Goal: Find specific page/section: Find specific page/section

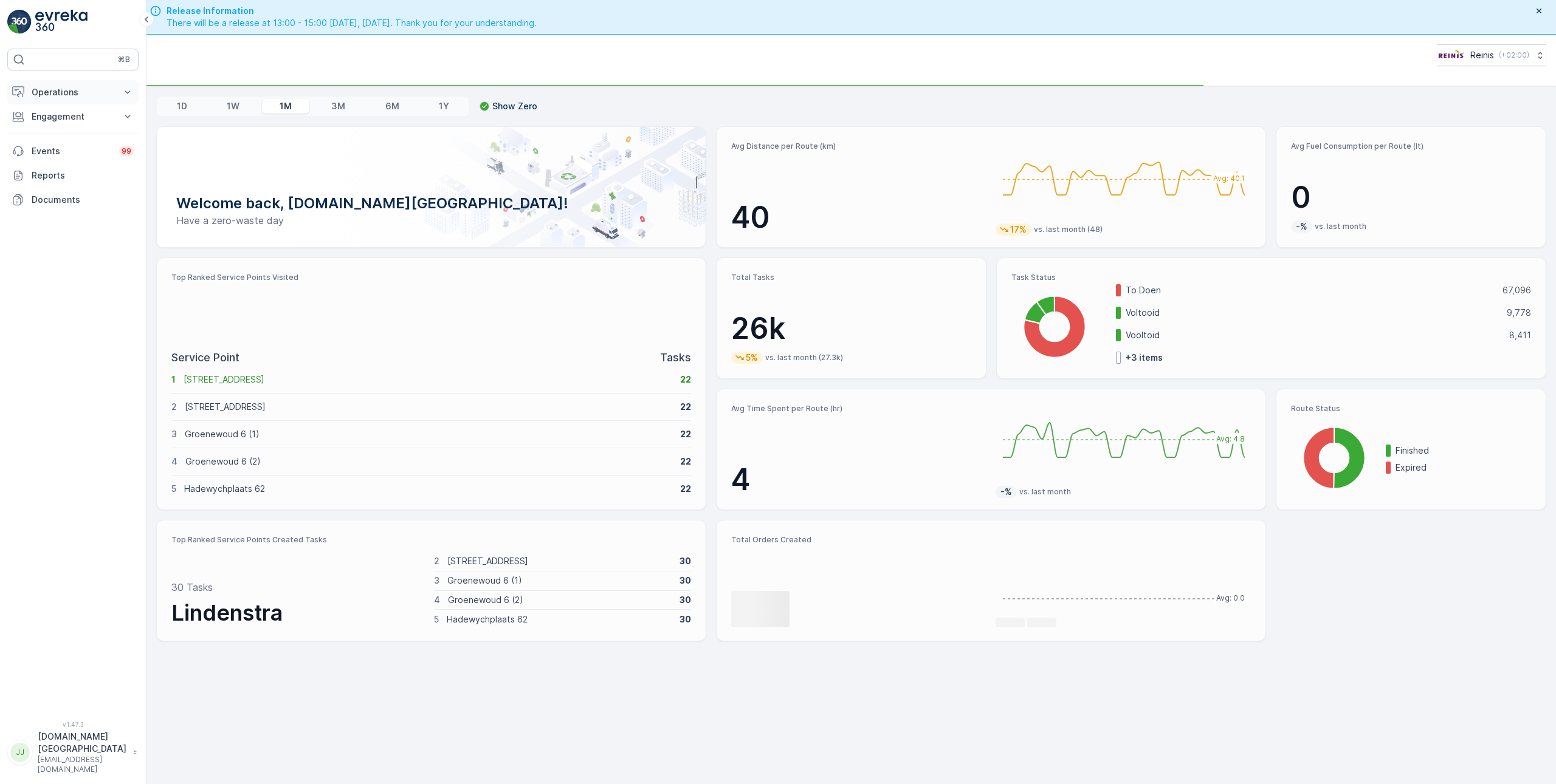
click at [46, 99] on button "Operations" at bounding box center [73, 92] width 131 height 24
click at [54, 148] on p "Routes & Tasks" at bounding box center [62, 147] width 63 height 13
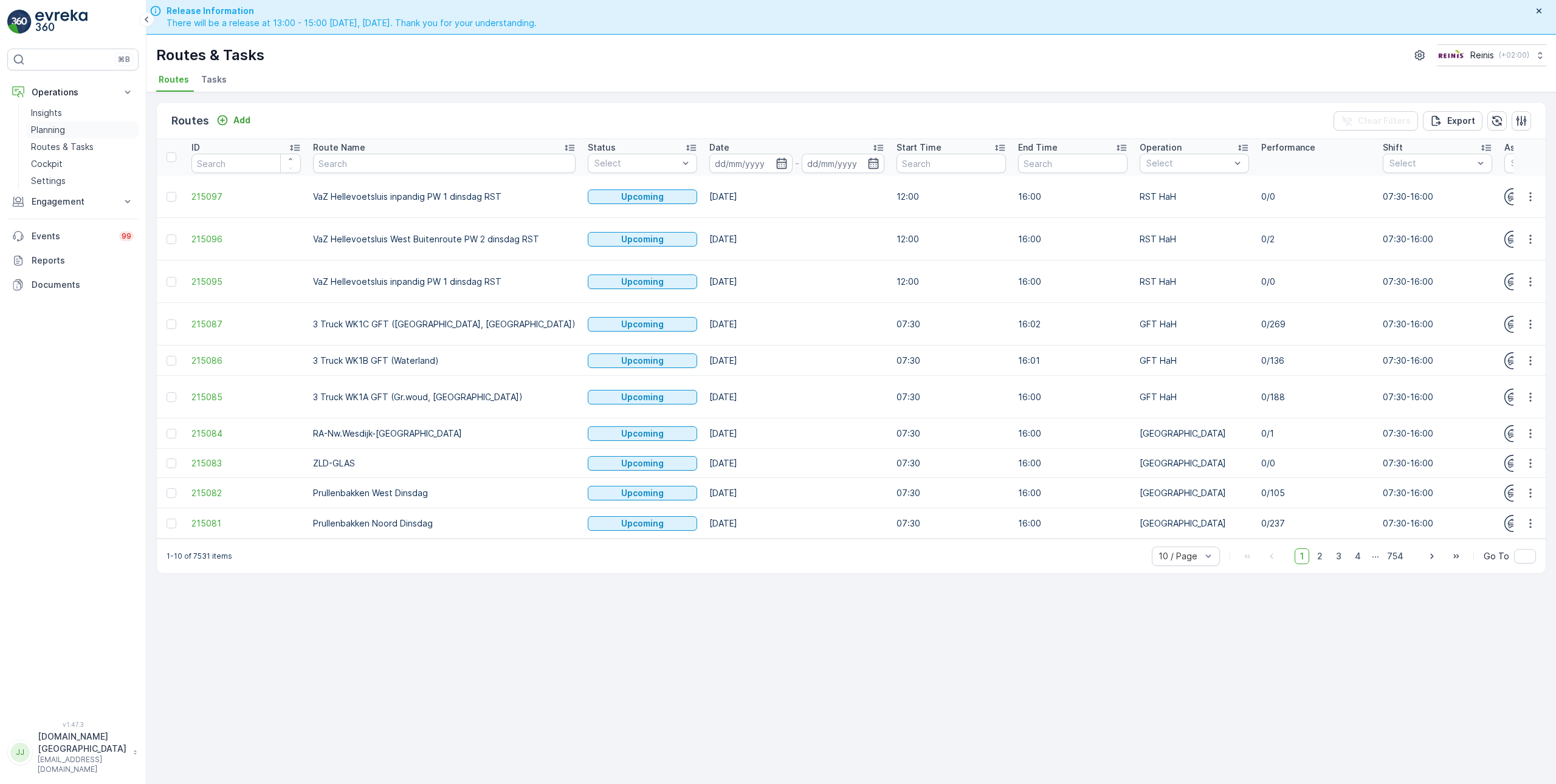
click at [48, 126] on p "Planning" at bounding box center [47, 129] width 34 height 13
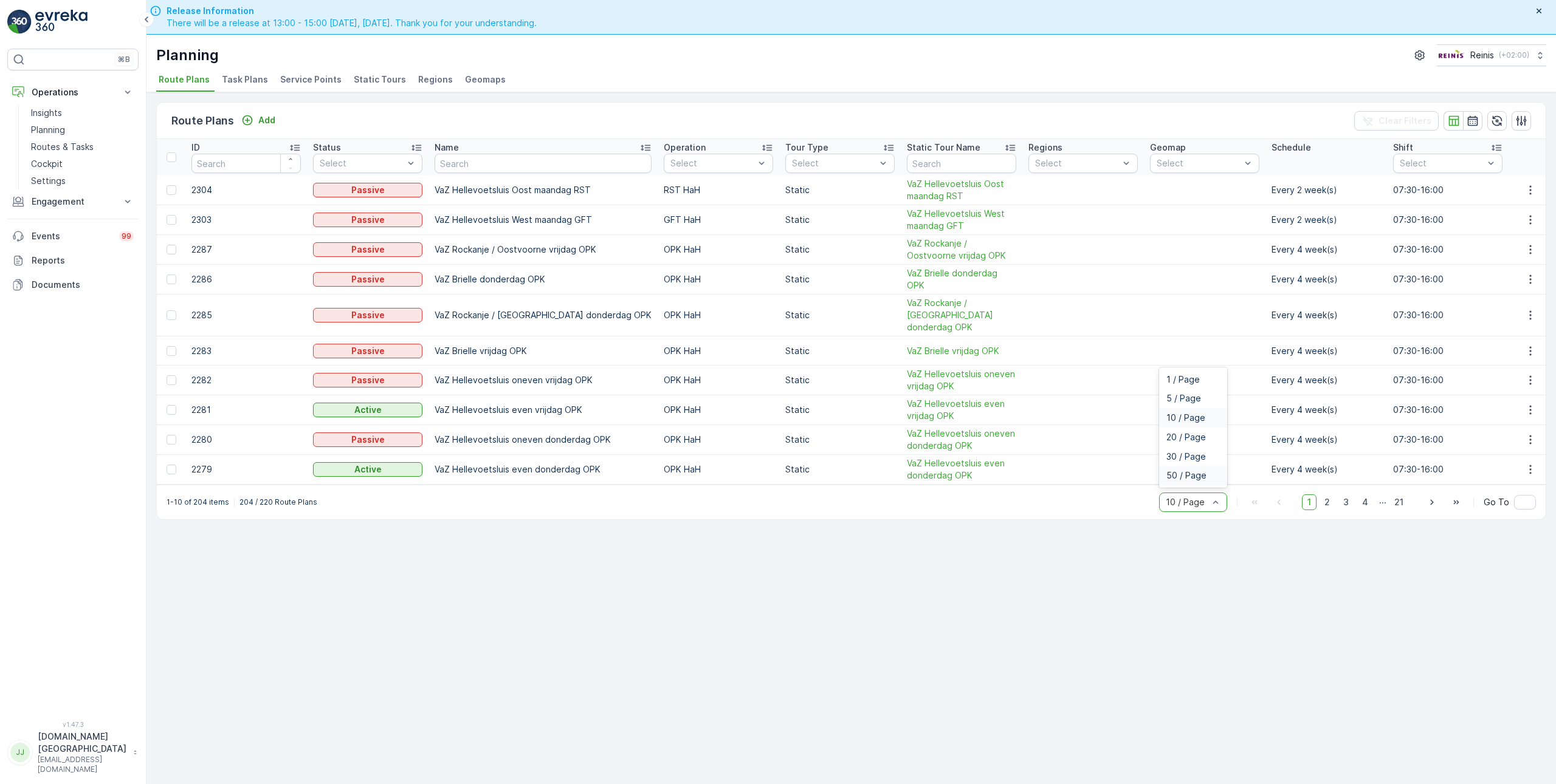
click at [1191, 471] on span "50 / Page" at bounding box center [1186, 476] width 41 height 10
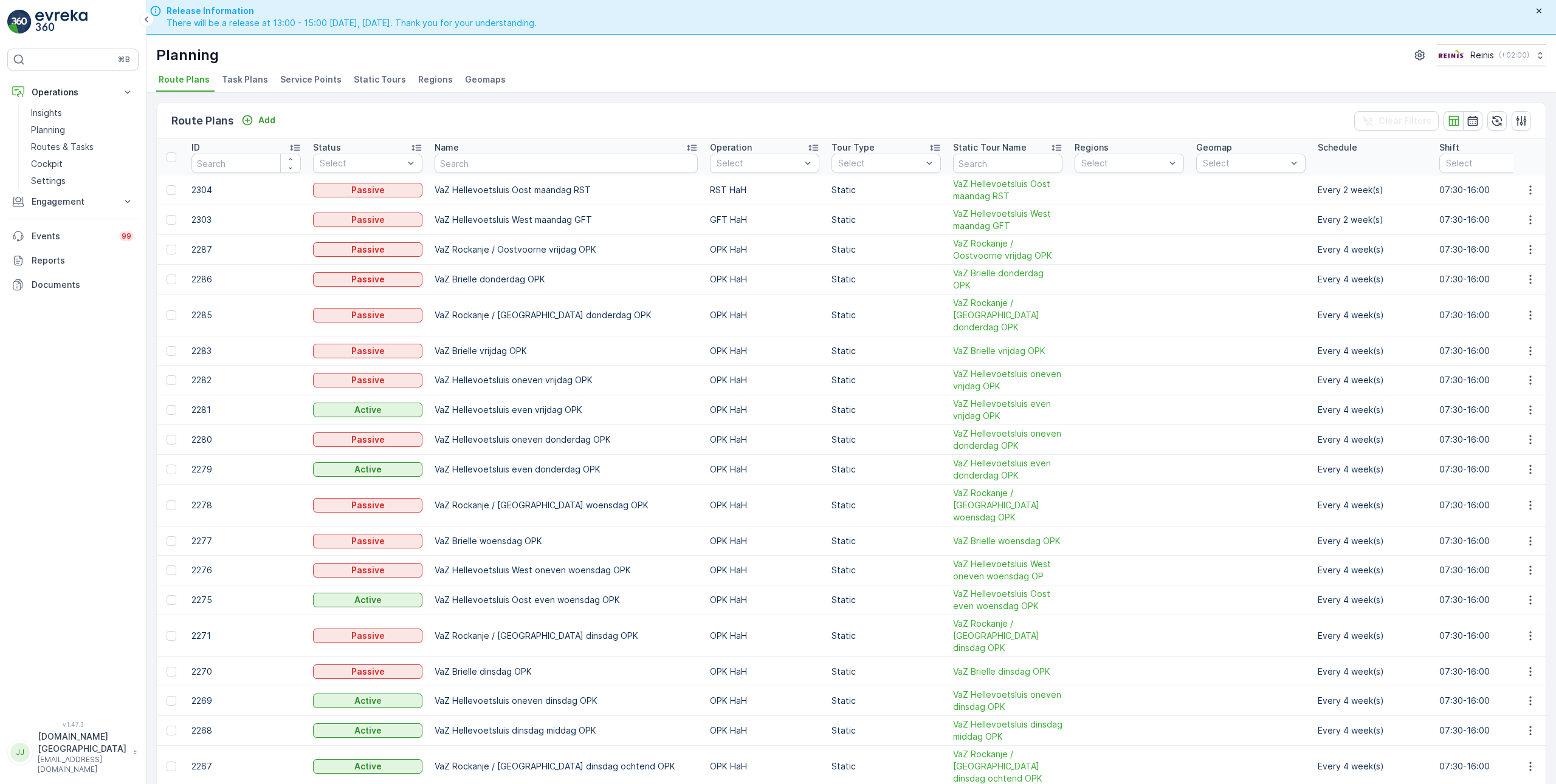
click at [368, 76] on span "Static Tours" at bounding box center [380, 79] width 52 height 13
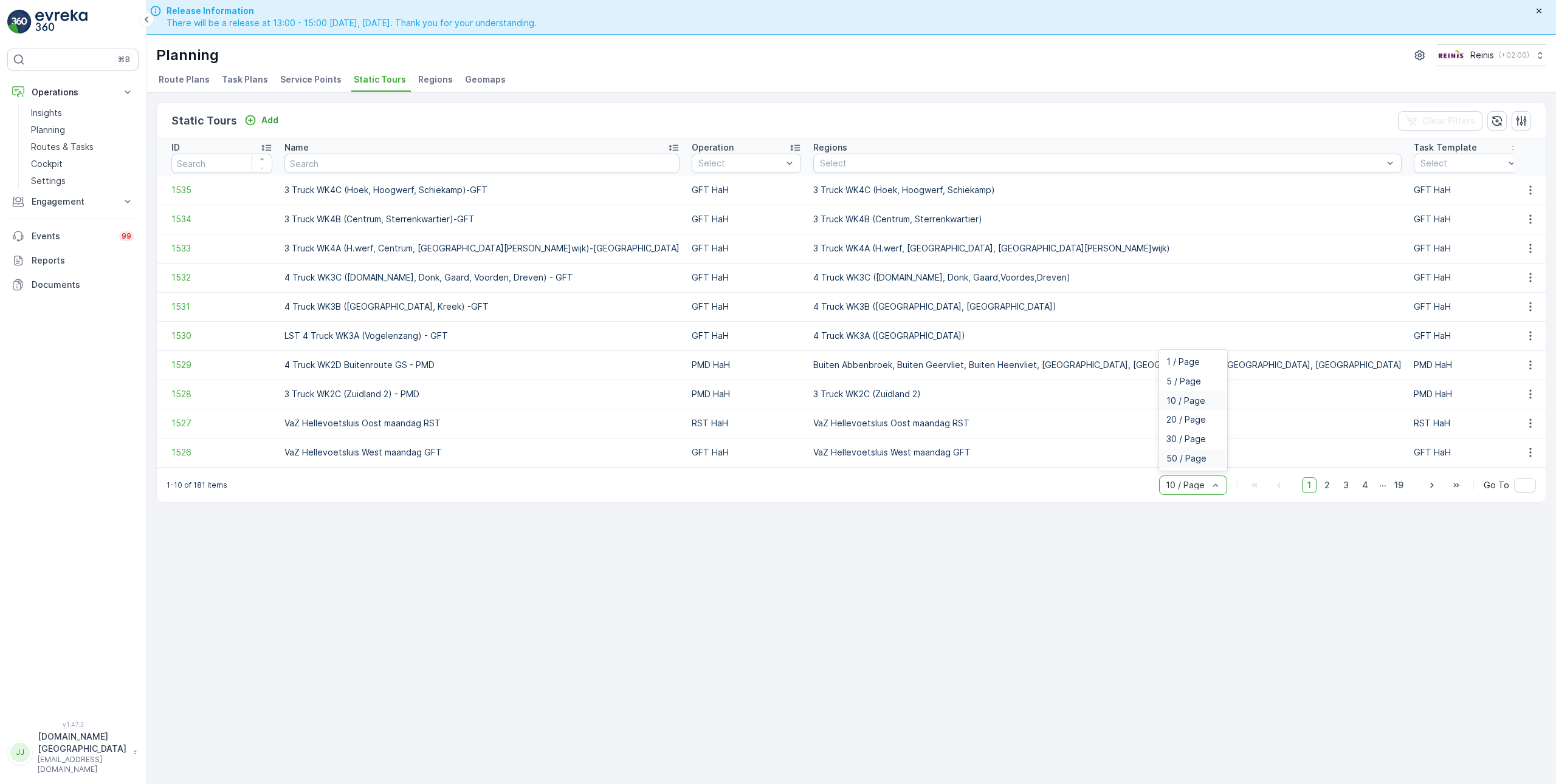
click at [1184, 461] on span "50 / Page" at bounding box center [1186, 459] width 41 height 10
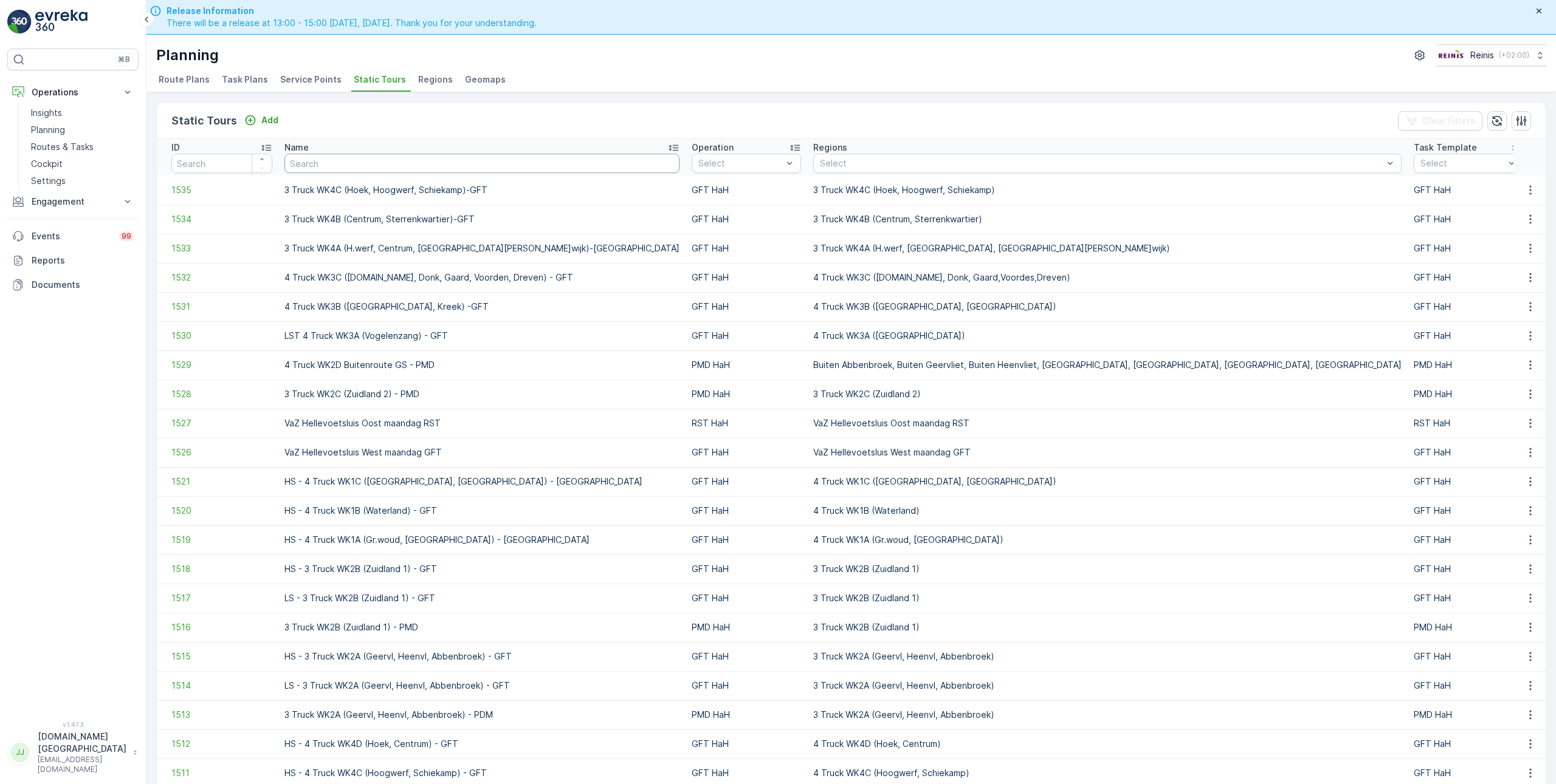
click at [335, 157] on input "text" at bounding box center [481, 163] width 395 height 19
type input "vaz"
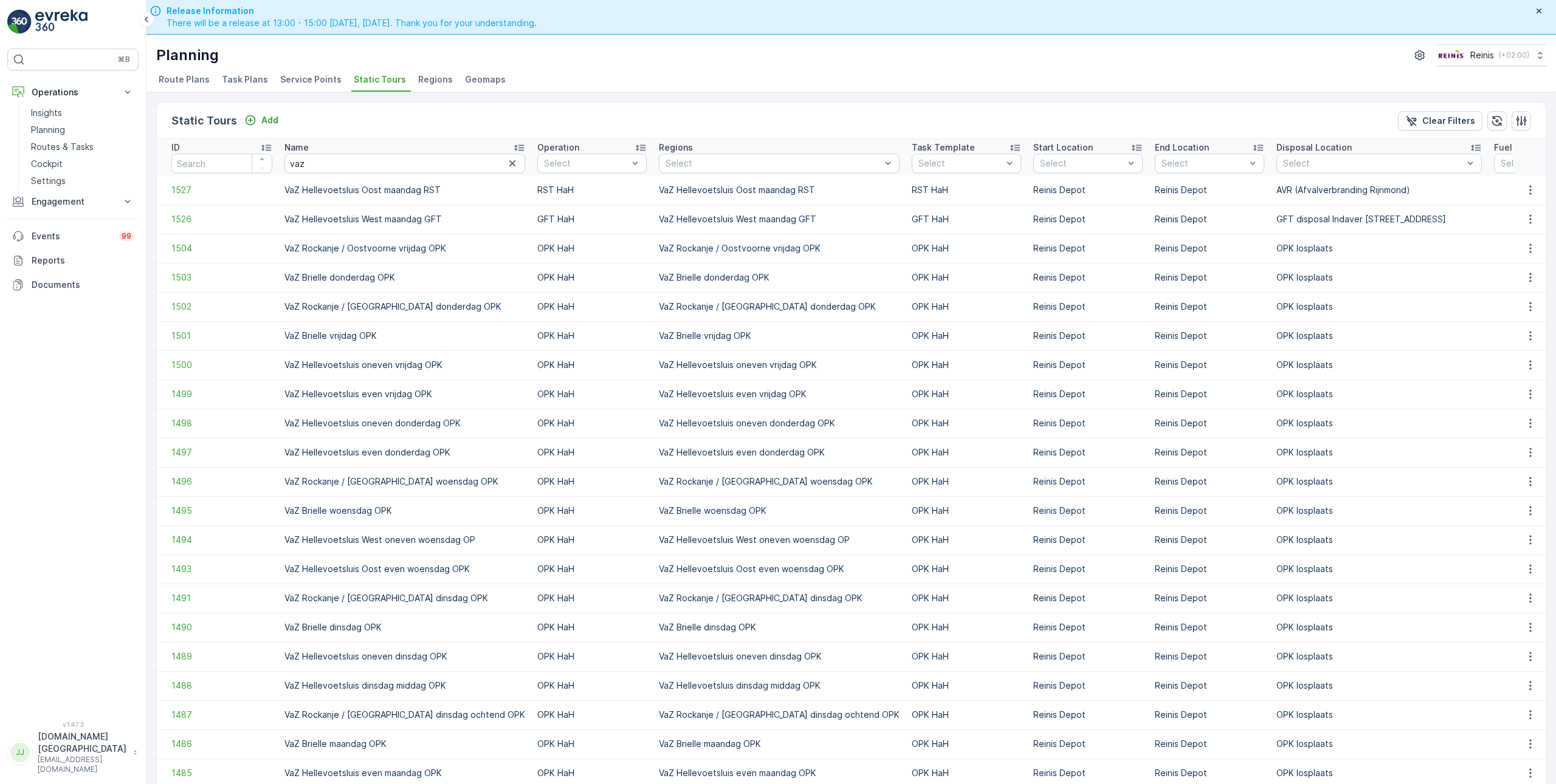
click at [265, 147] on icon at bounding box center [266, 148] width 13 height 13
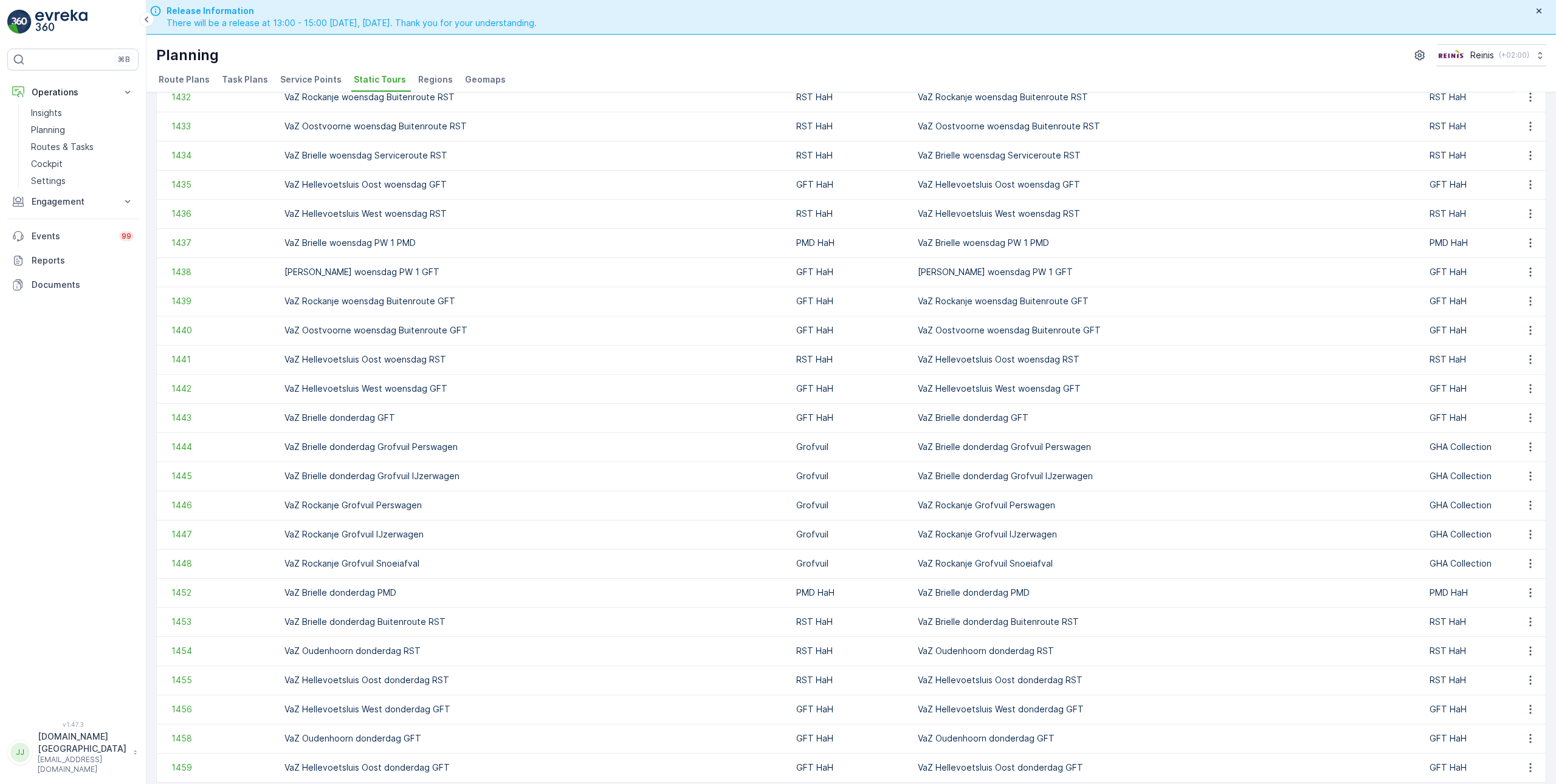
scroll to position [864, 0]
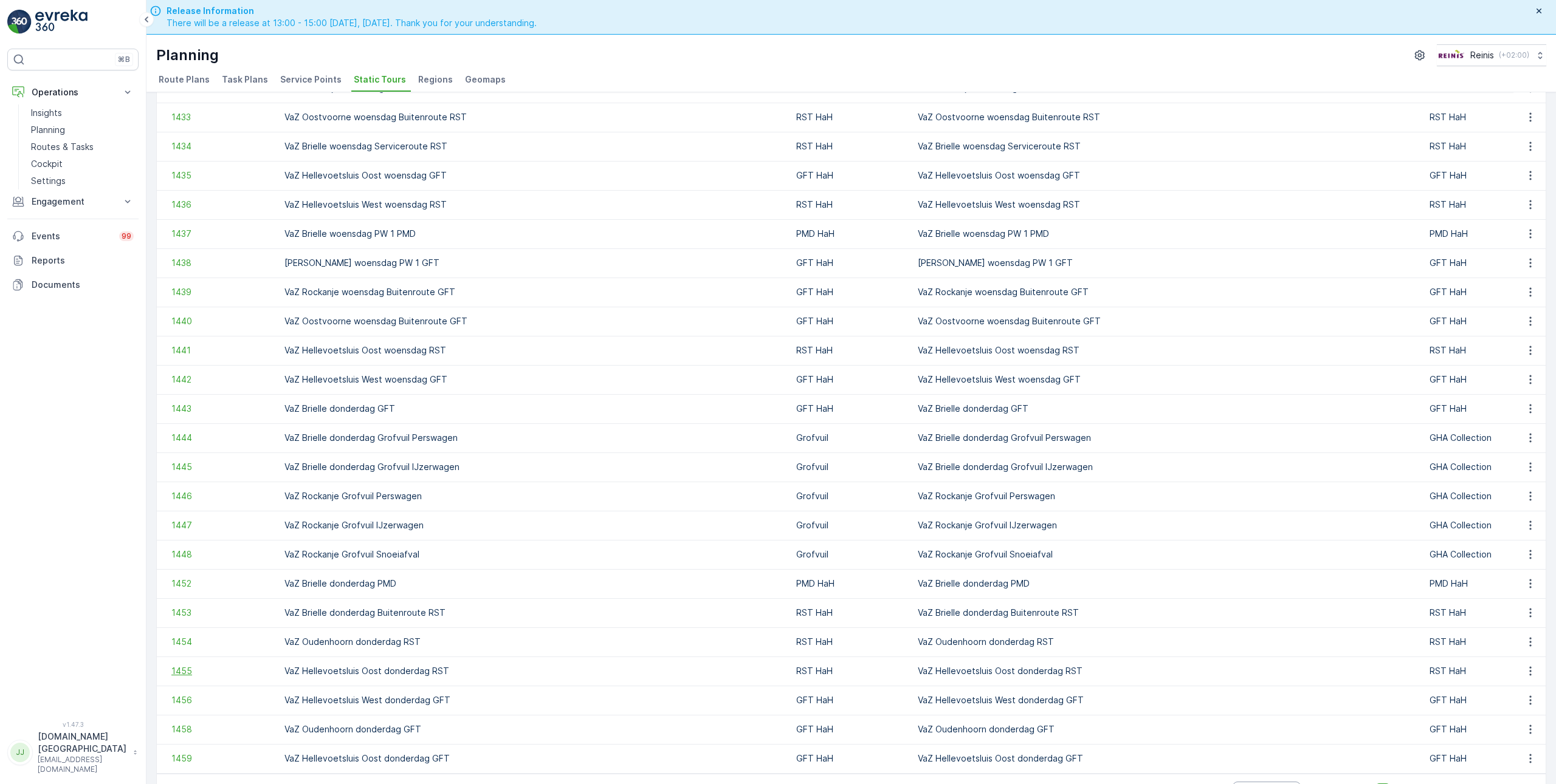
click at [180, 666] on span "1455" at bounding box center [221, 671] width 100 height 13
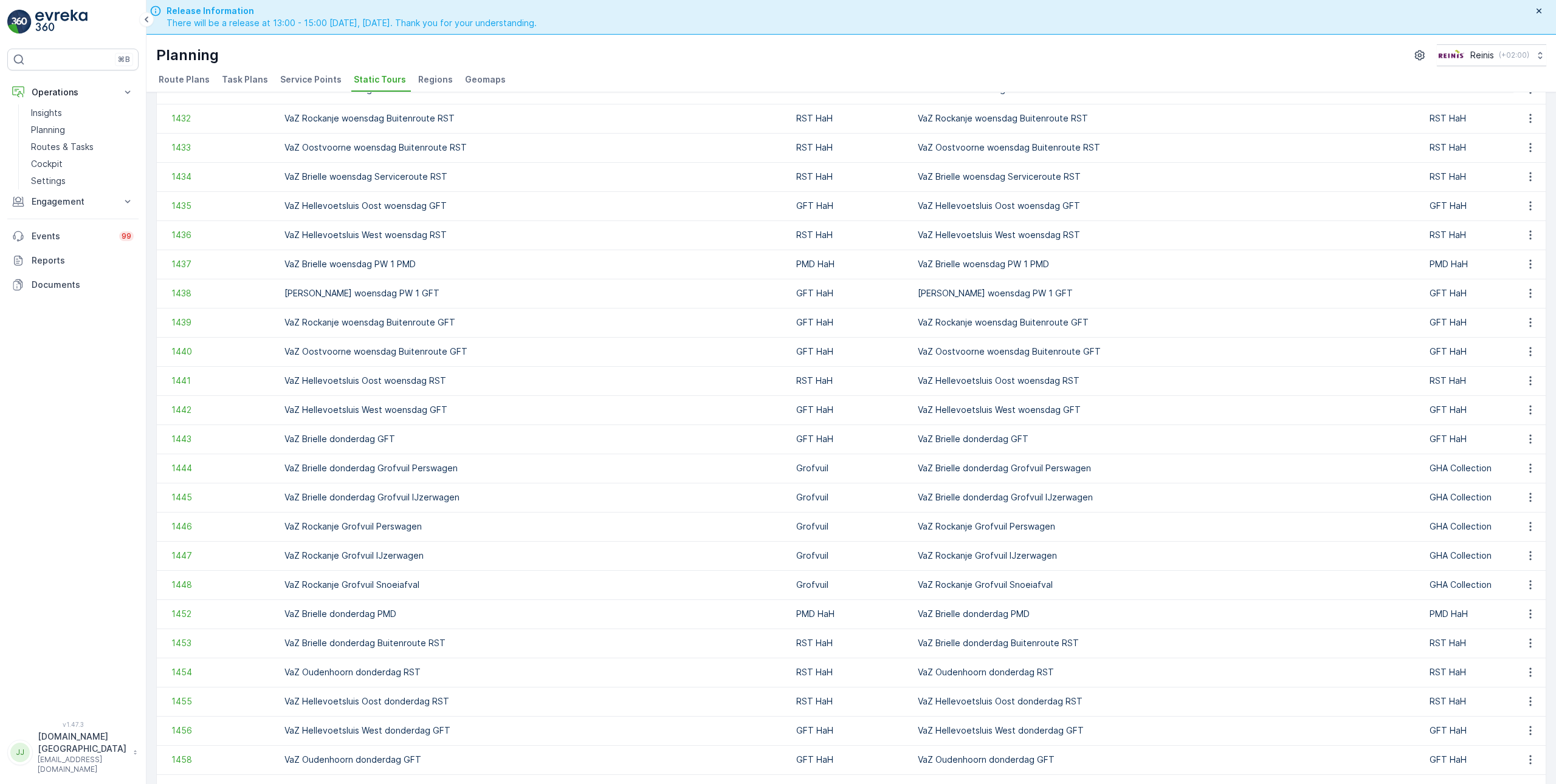
scroll to position [864, 0]
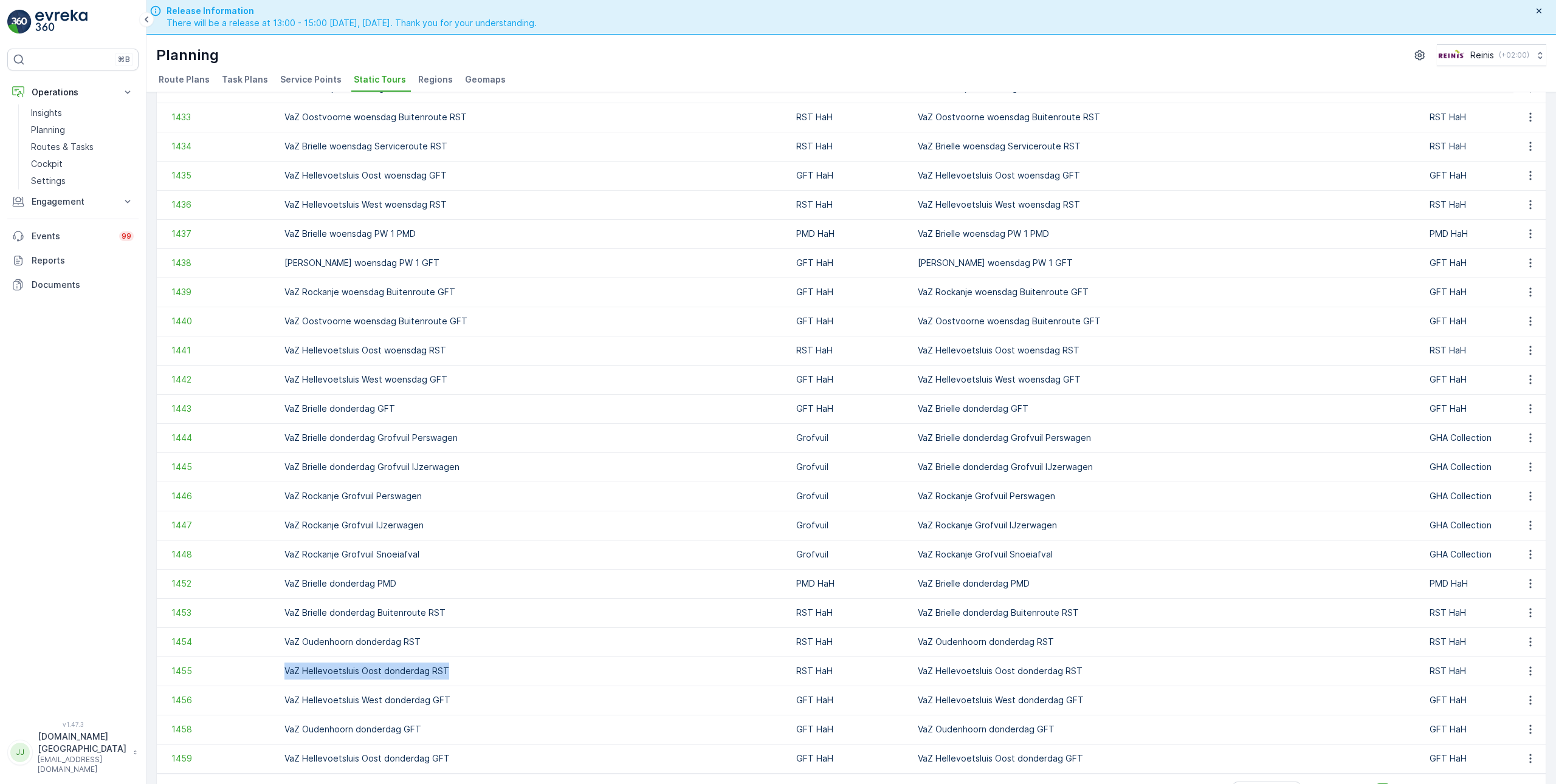
drag, startPoint x: 454, startPoint y: 668, endPoint x: 283, endPoint y: 662, distance: 171.1
click at [283, 662] on td "VaZ Hellevoetsluis Oost donderdag RST" at bounding box center [534, 671] width 512 height 29
copy td "VaZ Hellevoetsluis Oost donderdag RST"
